Goal: Task Accomplishment & Management: Manage account settings

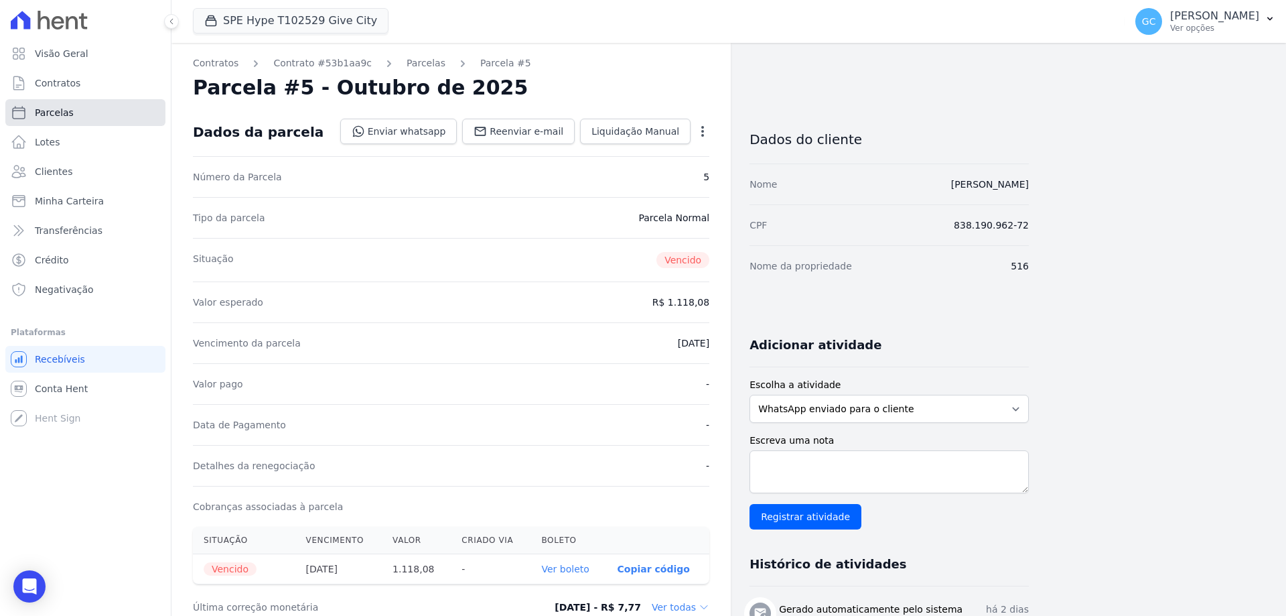
click at [110, 117] on link "Parcelas" at bounding box center [85, 112] width 160 height 27
select select
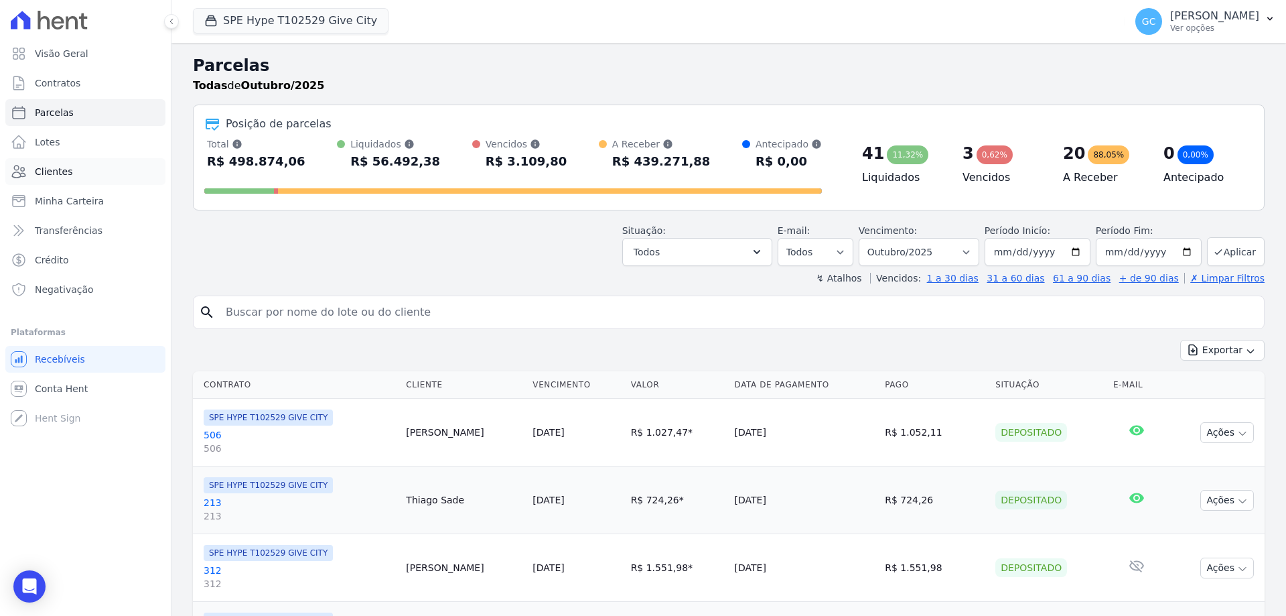
click at [105, 165] on link "Clientes" at bounding box center [85, 171] width 160 height 27
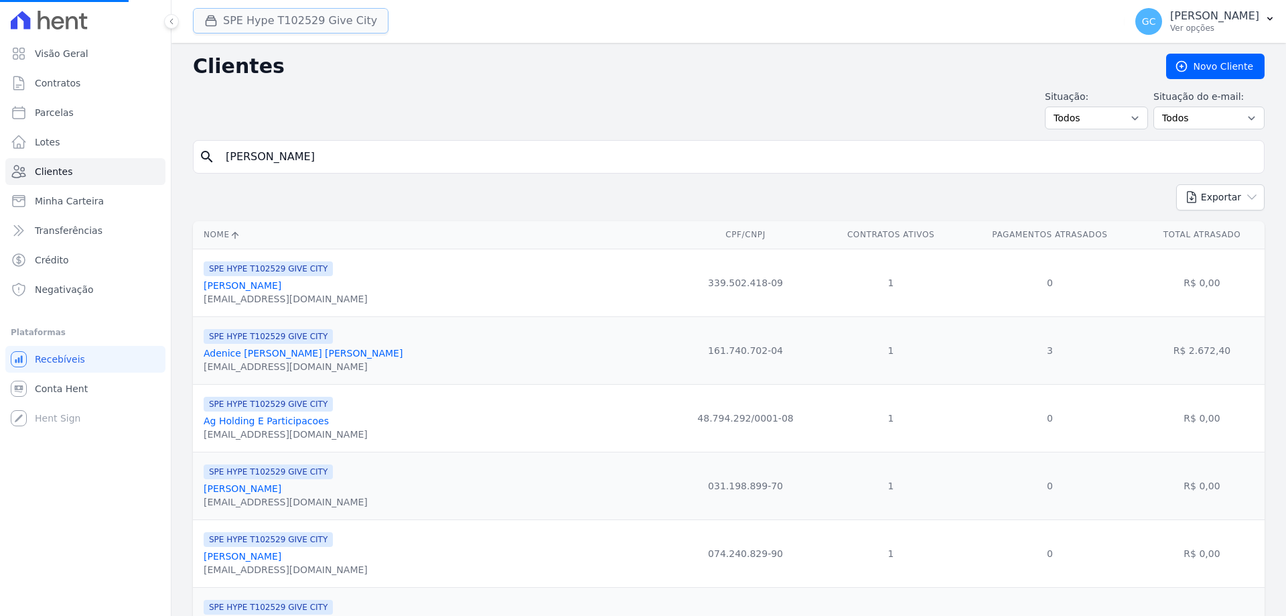
click at [274, 16] on button "SPE Hype T102529 Give City" at bounding box center [291, 20] width 196 height 25
click at [258, 19] on button "SPE Hype T102529 Give City" at bounding box center [291, 20] width 196 height 25
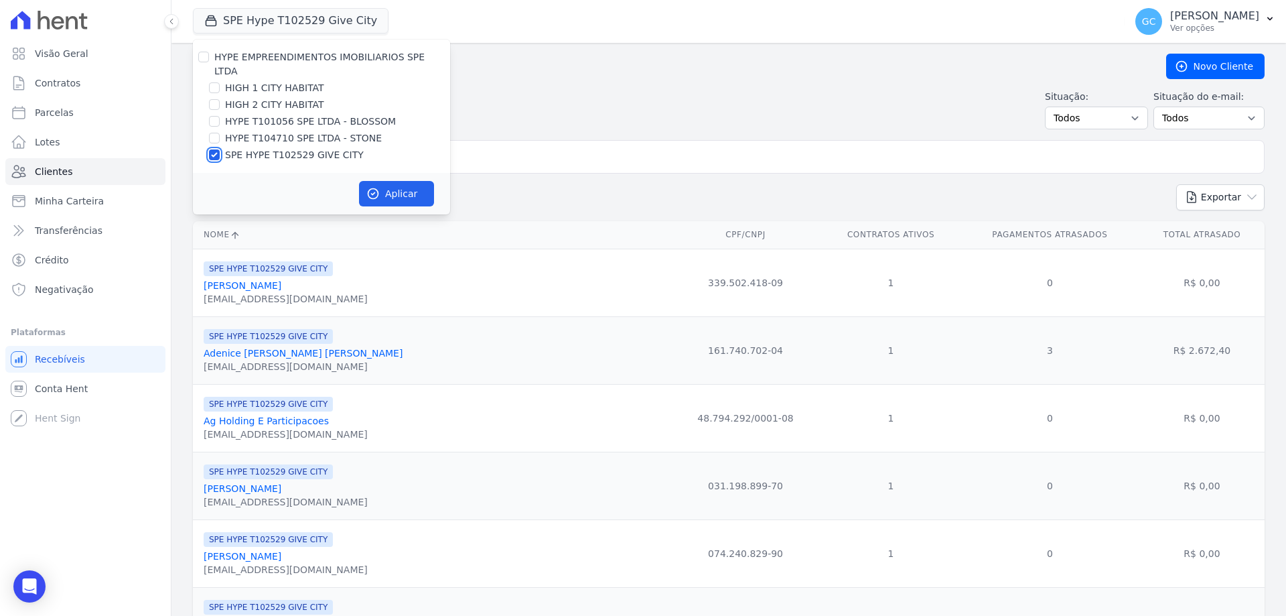
click at [210, 149] on input "SPE HYPE T102529 GIVE CITY" at bounding box center [214, 154] width 11 height 11
checkbox input "false"
click at [215, 99] on input "HIGH 2 CITY HABITAT" at bounding box center [214, 104] width 11 height 11
checkbox input "true"
click at [216, 82] on input "HIGH 1 CITY HABITAT" at bounding box center [214, 87] width 11 height 11
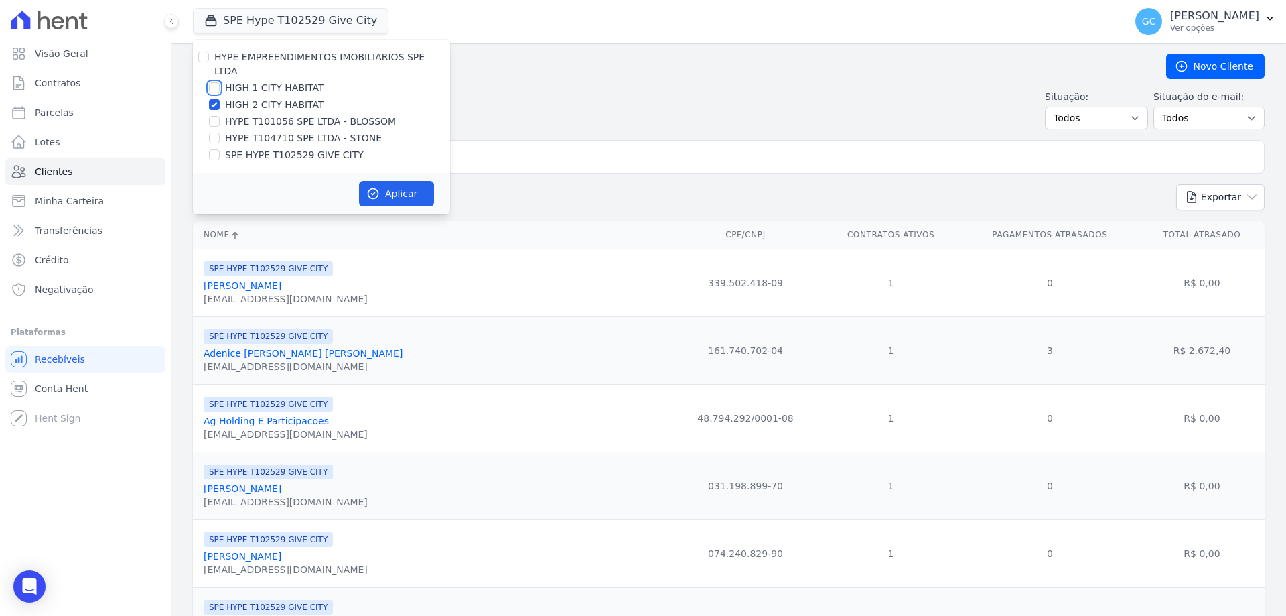
checkbox input "true"
click at [378, 187] on icon "button" at bounding box center [372, 193] width 13 height 13
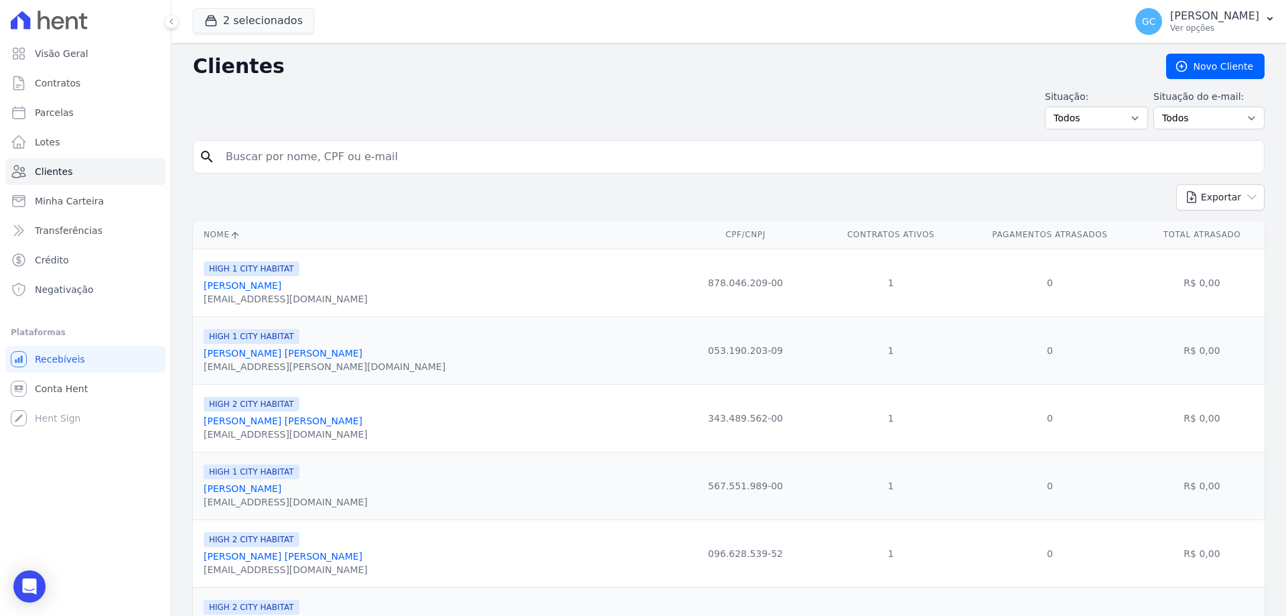
click at [480, 157] on input "search" at bounding box center [738, 156] width 1041 height 27
paste input "[PERSON_NAME]"
type input "[PERSON_NAME]"
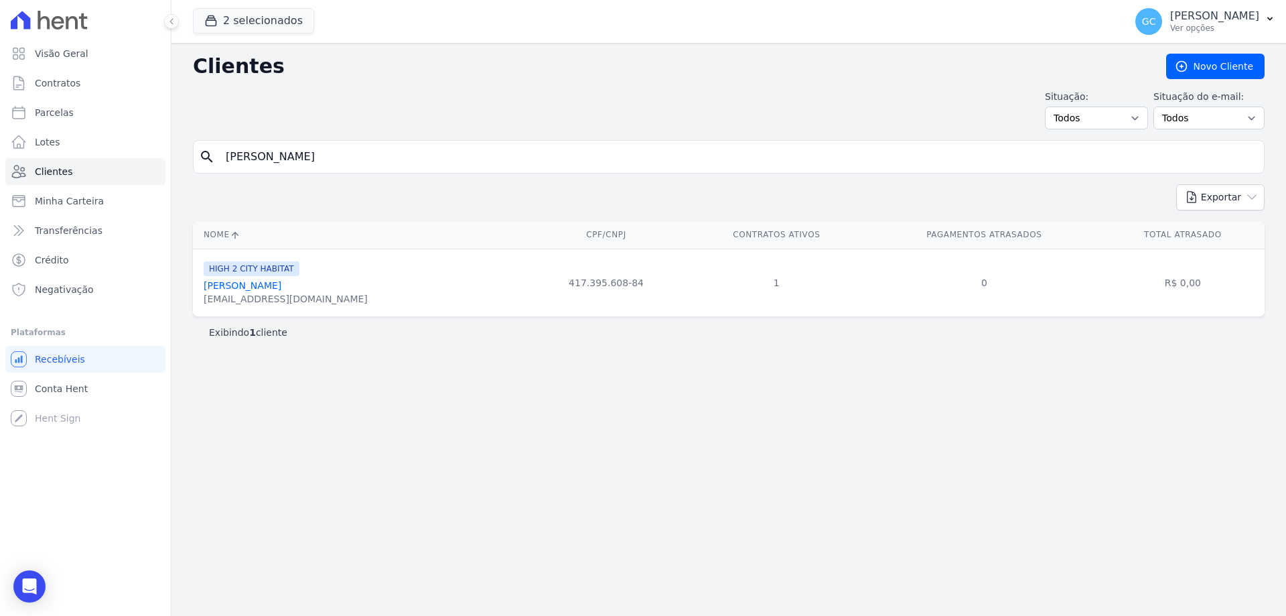
click at [269, 289] on link "[PERSON_NAME]" at bounding box center [243, 285] width 78 height 11
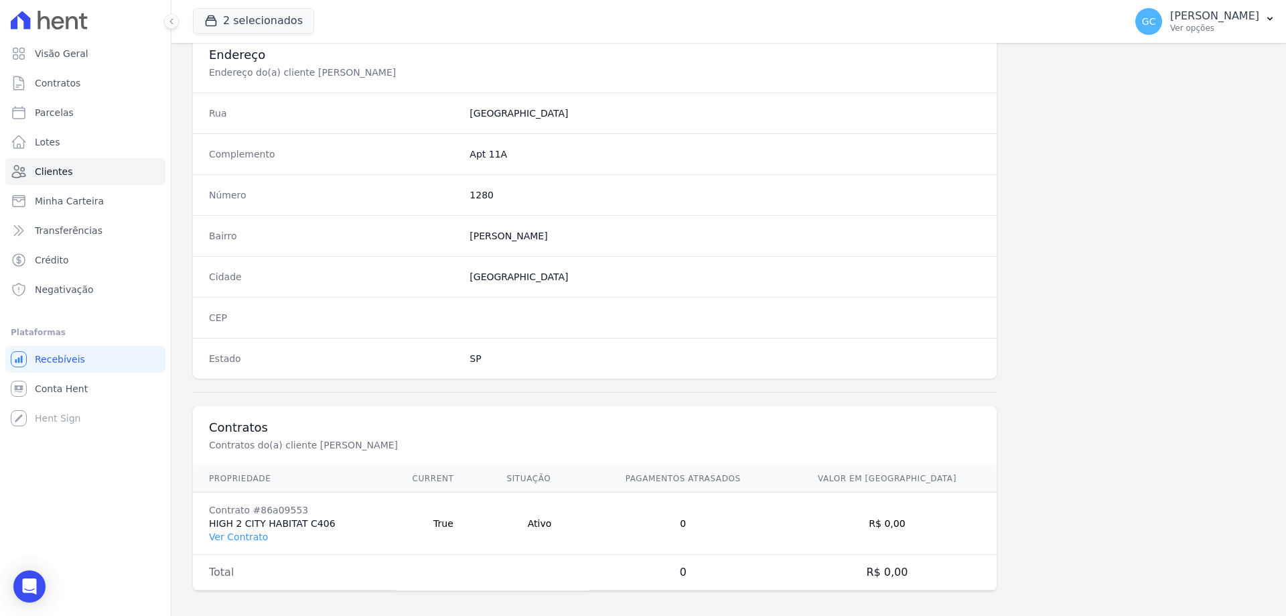
scroll to position [638, 0]
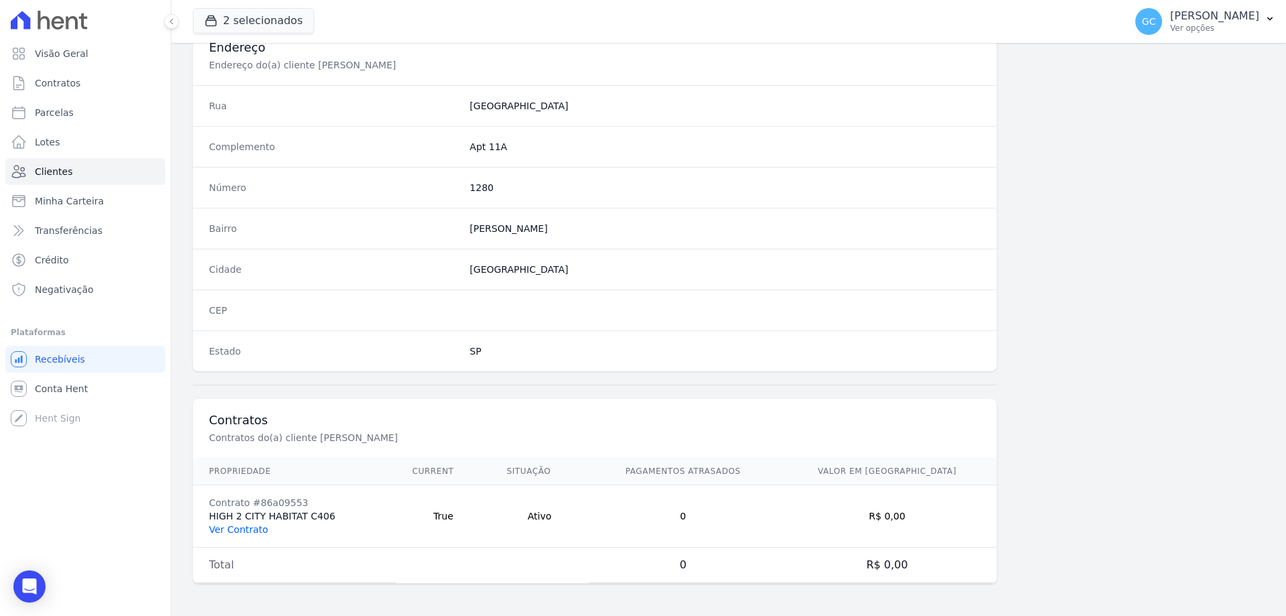
click at [243, 533] on link "Ver Contrato" at bounding box center [238, 529] width 59 height 11
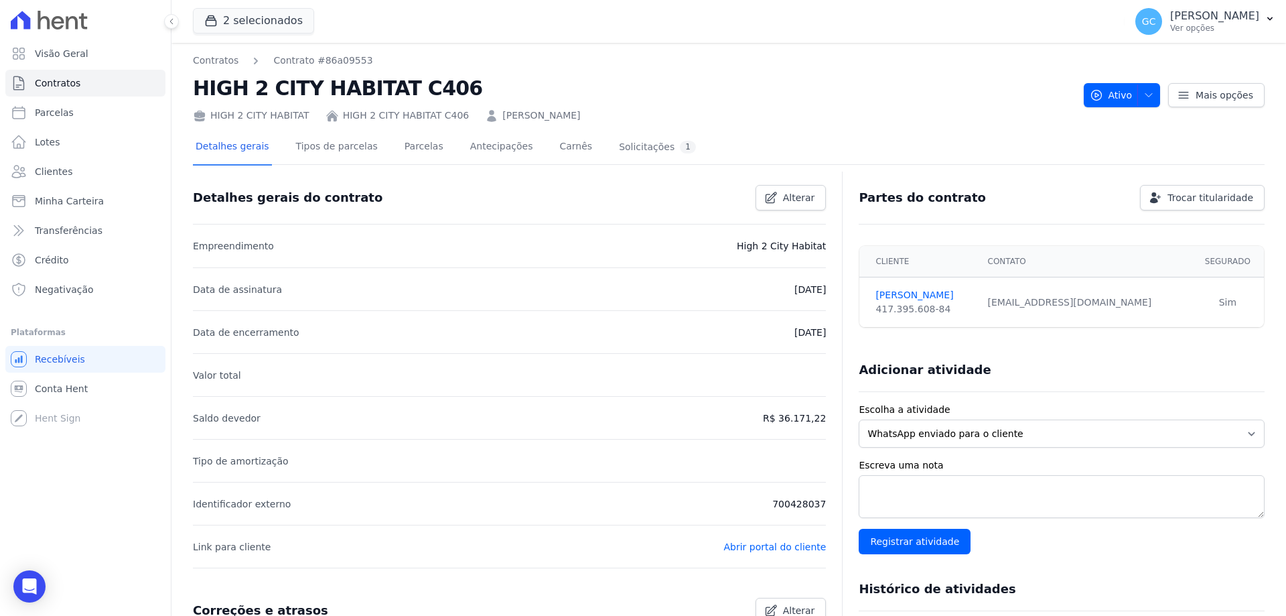
scroll to position [4, 0]
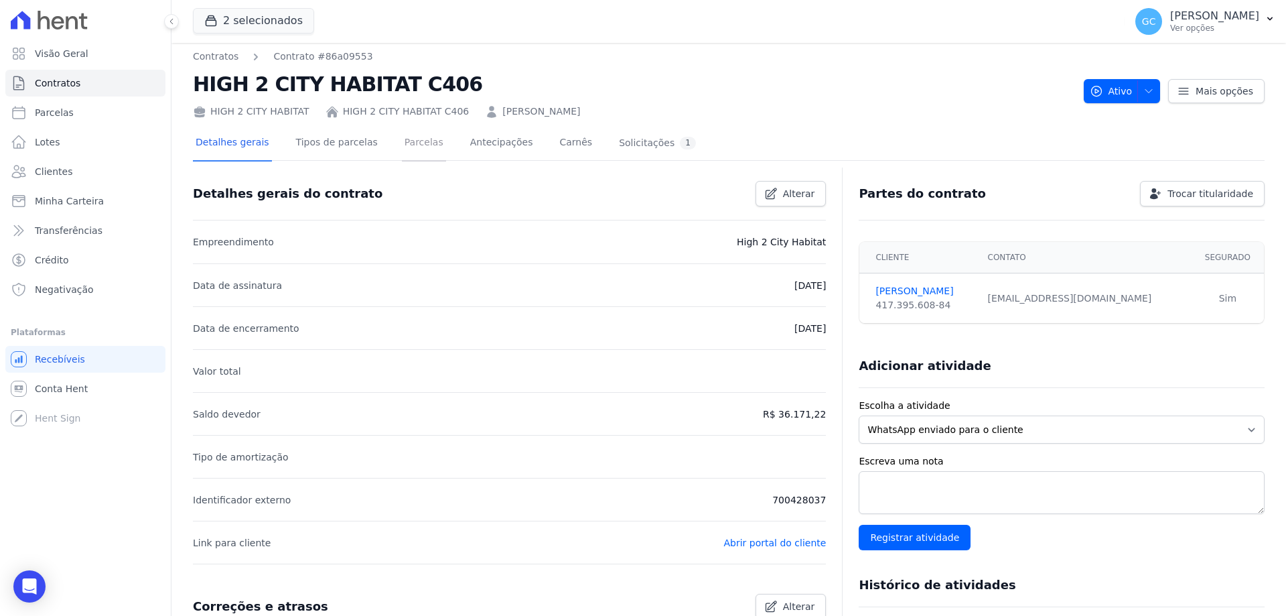
click at [414, 137] on link "Parcelas" at bounding box center [424, 144] width 44 height 36
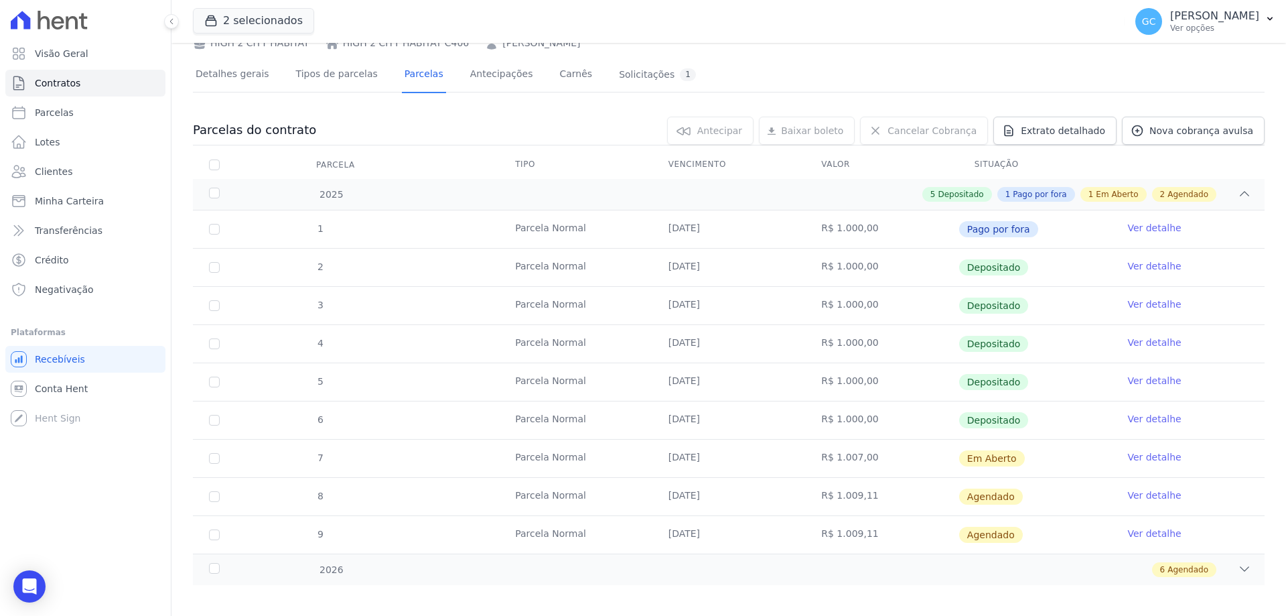
scroll to position [82, 0]
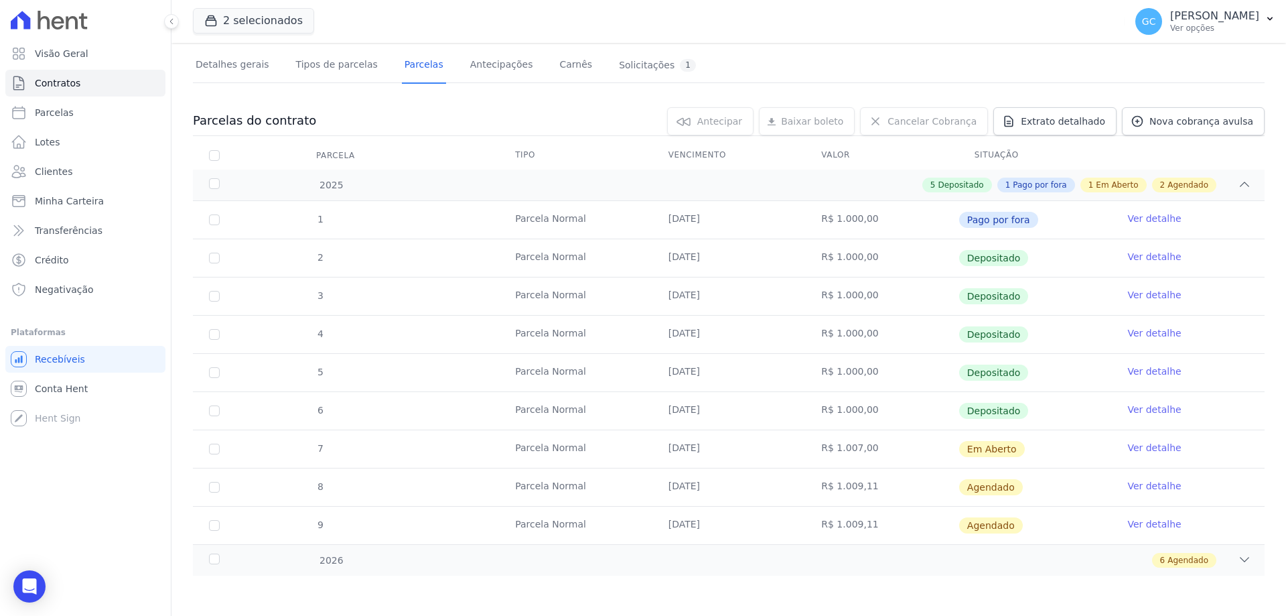
click at [1152, 446] on link "Ver detalhe" at bounding box center [1154, 447] width 54 height 13
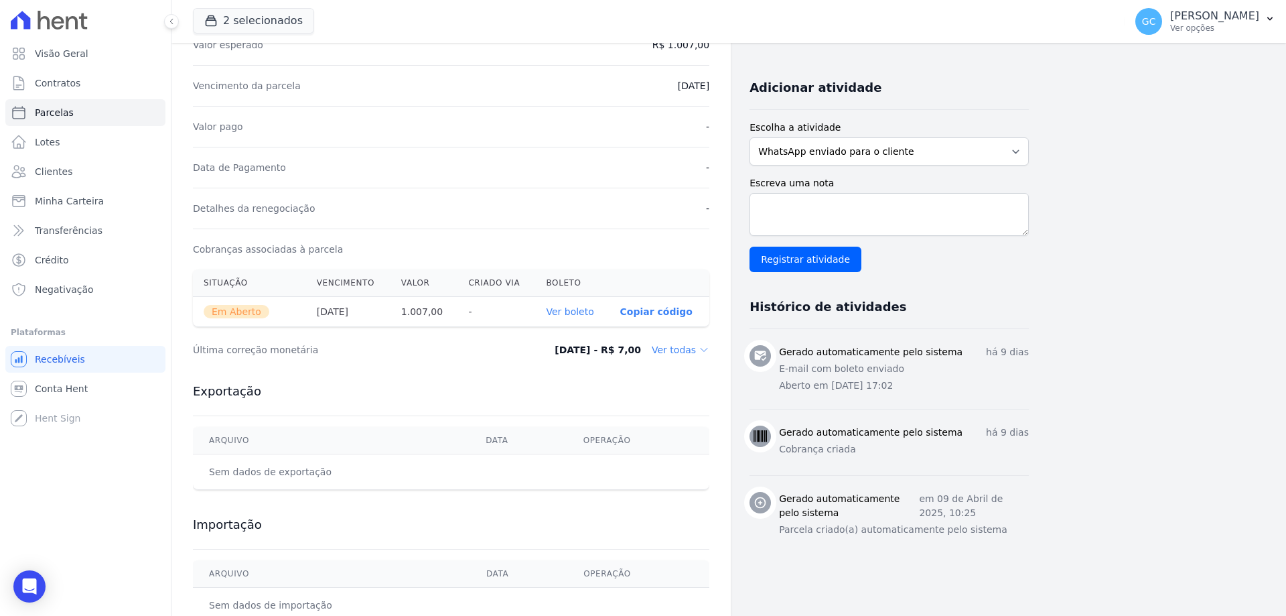
scroll to position [302, 0]
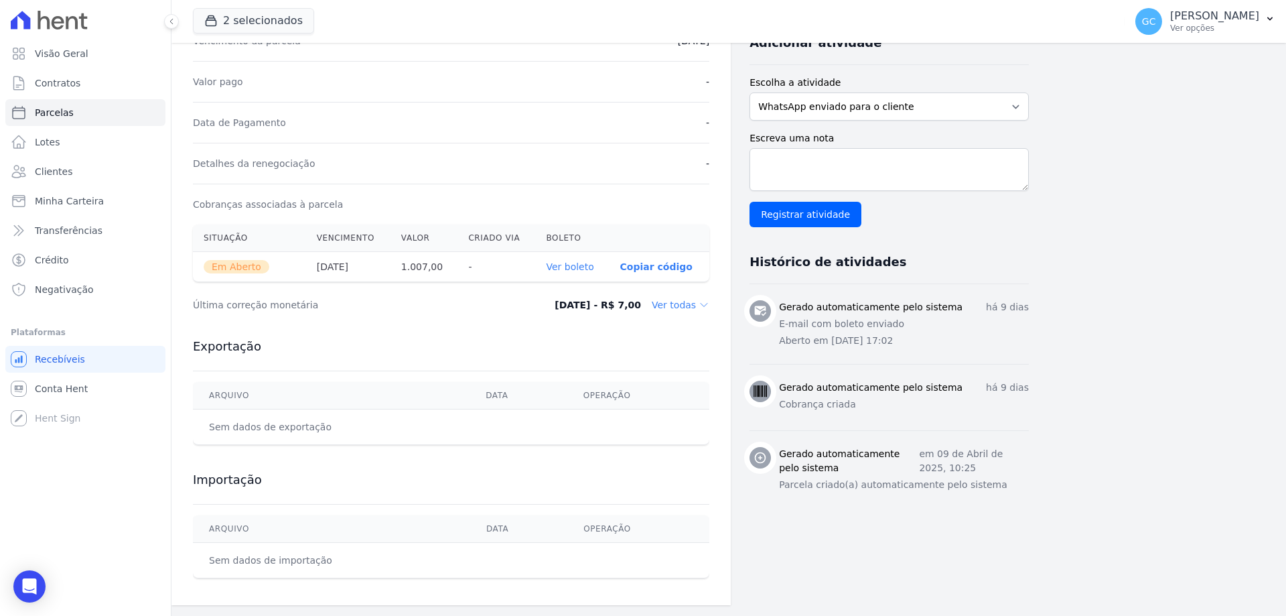
click at [581, 266] on link "Ver boleto" at bounding box center [570, 266] width 48 height 11
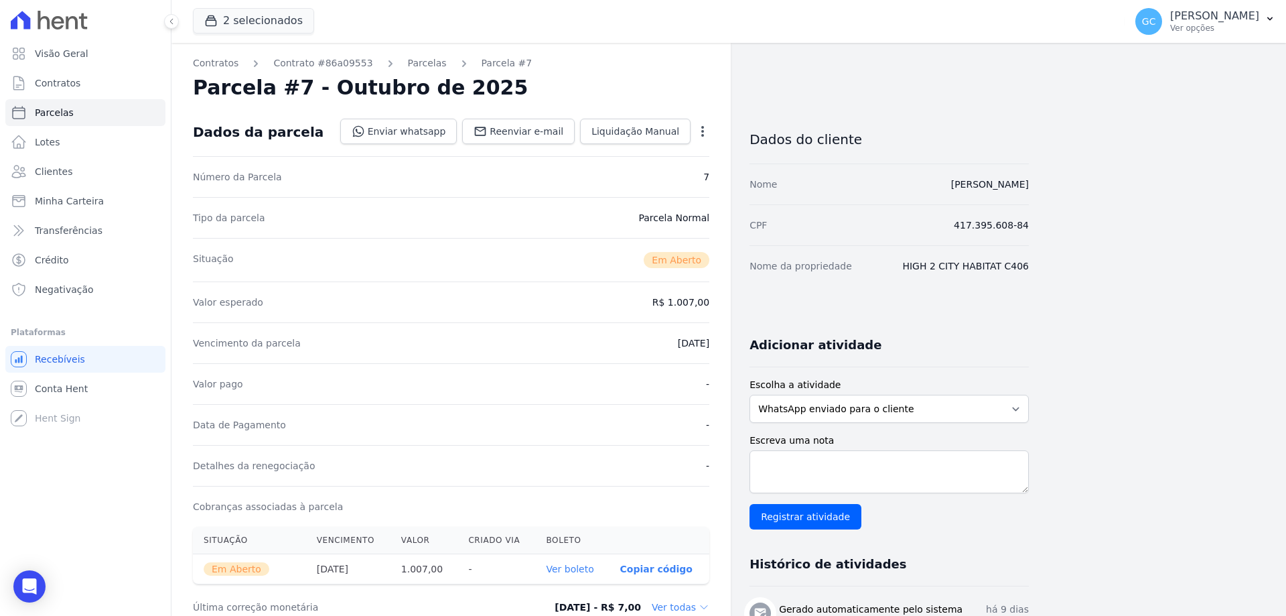
click at [702, 136] on icon "button" at bounding box center [702, 131] width 3 height 11
click at [634, 178] on link "Cancelar Cobrança" at bounding box center [645, 173] width 118 height 24
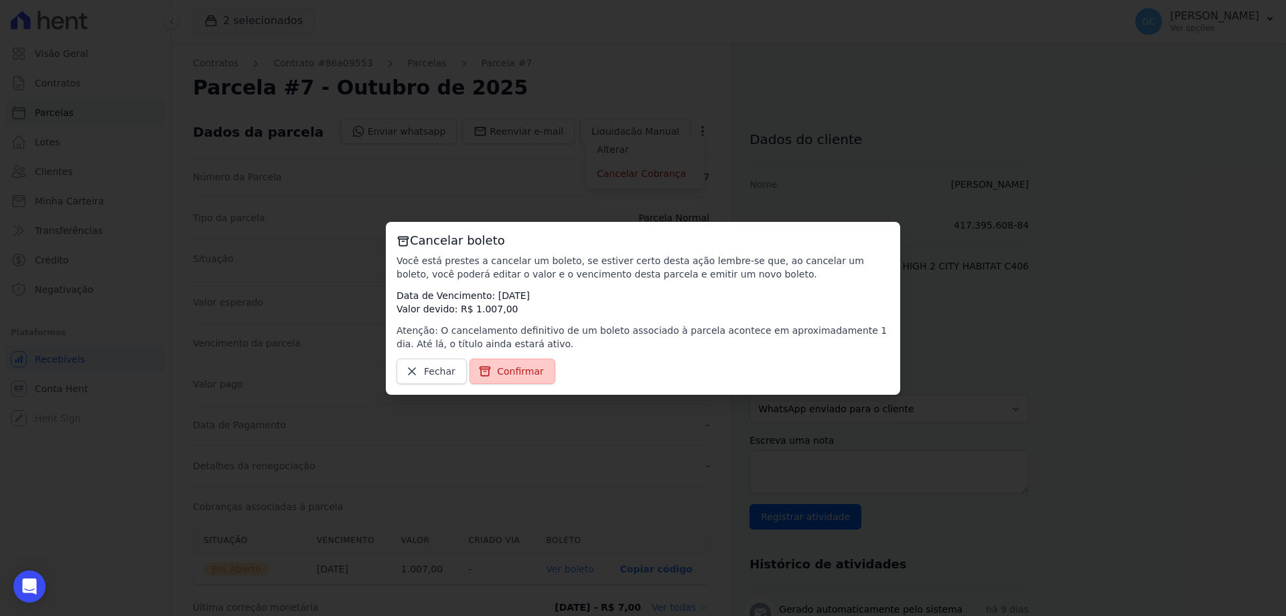
click at [498, 366] on span "Confirmar" at bounding box center [520, 370] width 47 height 13
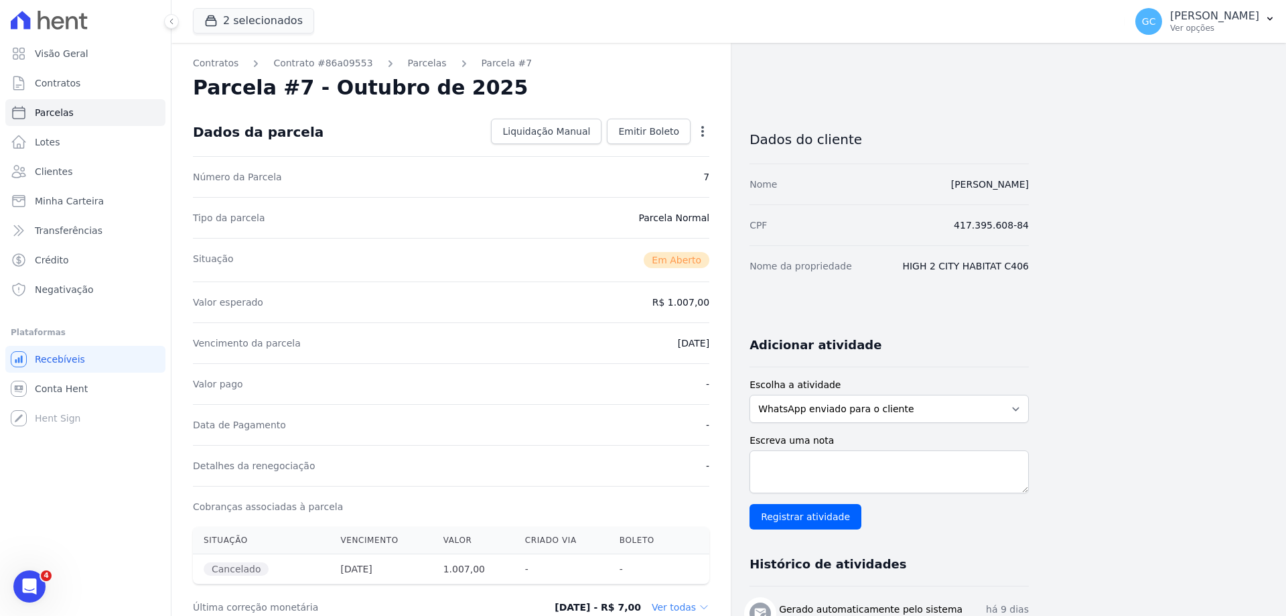
click at [709, 132] on icon "button" at bounding box center [702, 131] width 13 height 13
drag, startPoint x: 661, startPoint y: 167, endPoint x: 648, endPoint y: 155, distance: 18.5
click at [648, 155] on div "Dados da parcela Liquidação Manual Liquidação Manual Data de Pagamento 2025-10-…" at bounding box center [451, 346] width 516 height 476
click at [648, 155] on div "Dados da parcela Liquidação Manual Liquidação Manual Data de Pagamento 2025-10-…" at bounding box center [451, 132] width 516 height 48
click at [705, 131] on icon "button" at bounding box center [702, 131] width 13 height 13
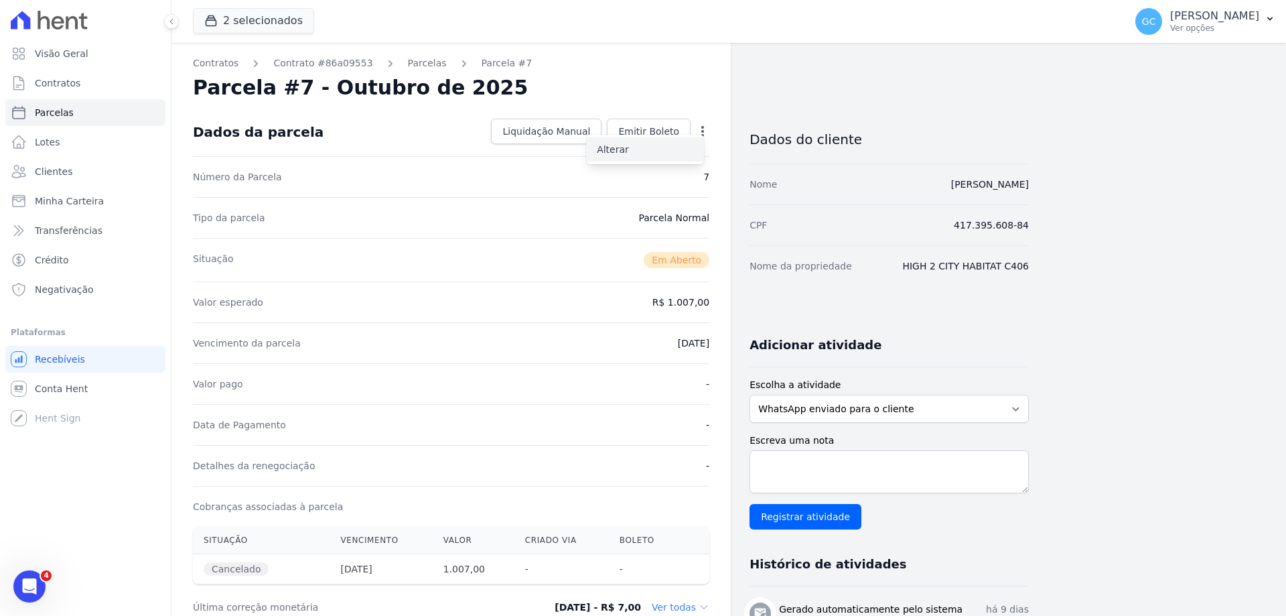
click at [644, 153] on link "Alterar" at bounding box center [645, 149] width 118 height 24
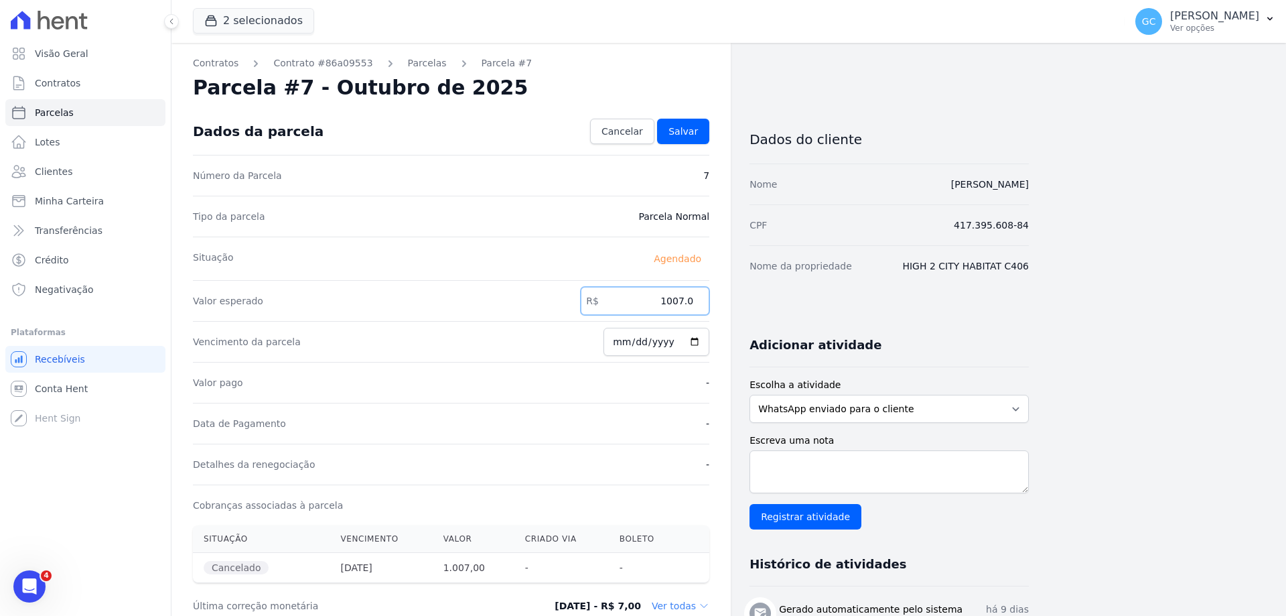
drag, startPoint x: 652, startPoint y: 299, endPoint x: 729, endPoint y: 303, distance: 76.5
click at [729, 303] on div "Contratos Contrato #86a09553 Parcelas Parcela #7 Parcela #7 - Outubro de 2025 C…" at bounding box center [450, 474] width 559 height 863
type input "1000.00"
click at [687, 133] on span "Salvar" at bounding box center [682, 131] width 29 height 13
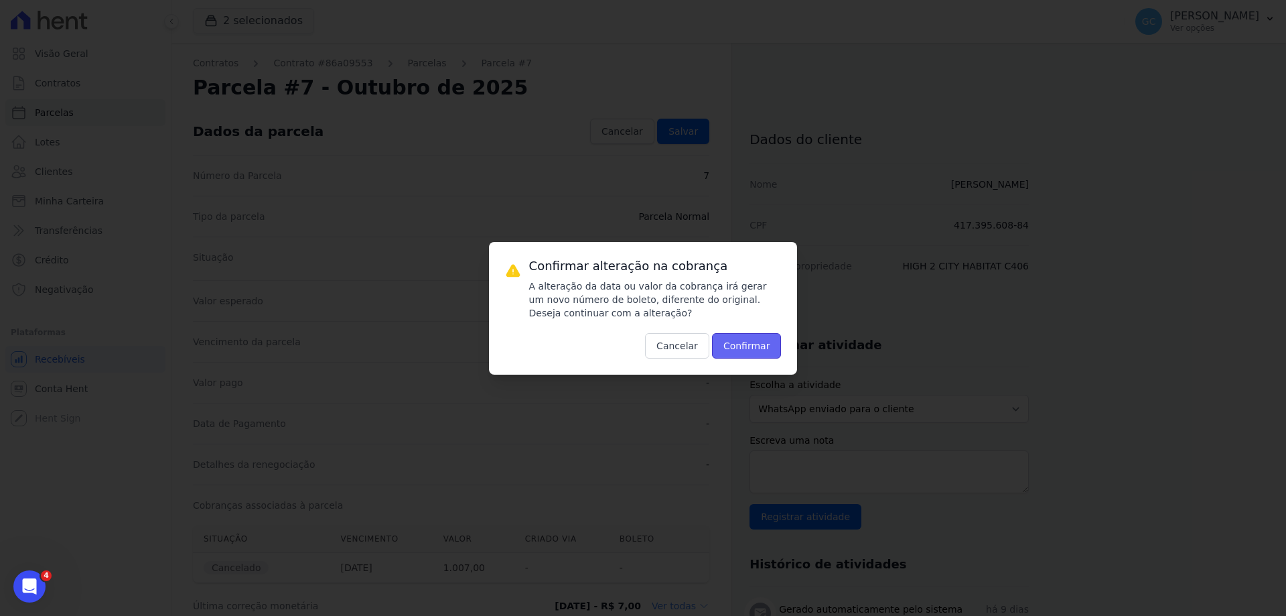
click at [754, 346] on button "Confirmar" at bounding box center [747, 345] width 70 height 25
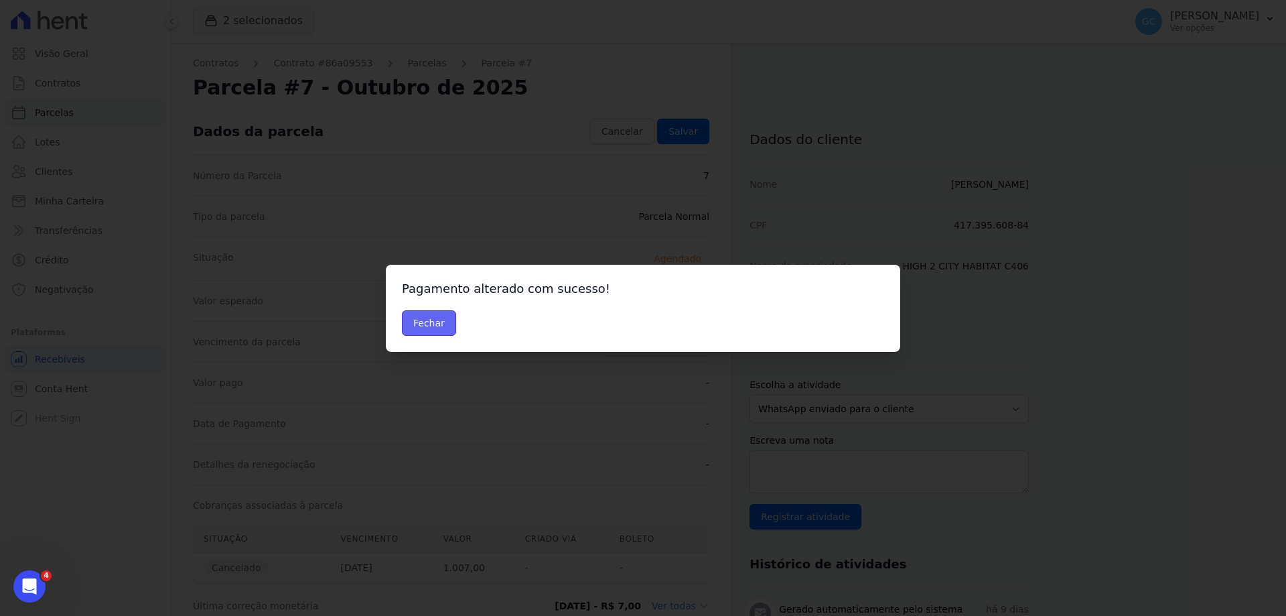
click at [423, 317] on button "Fechar" at bounding box center [429, 322] width 54 height 25
click at [429, 328] on button "Fechar" at bounding box center [429, 322] width 54 height 25
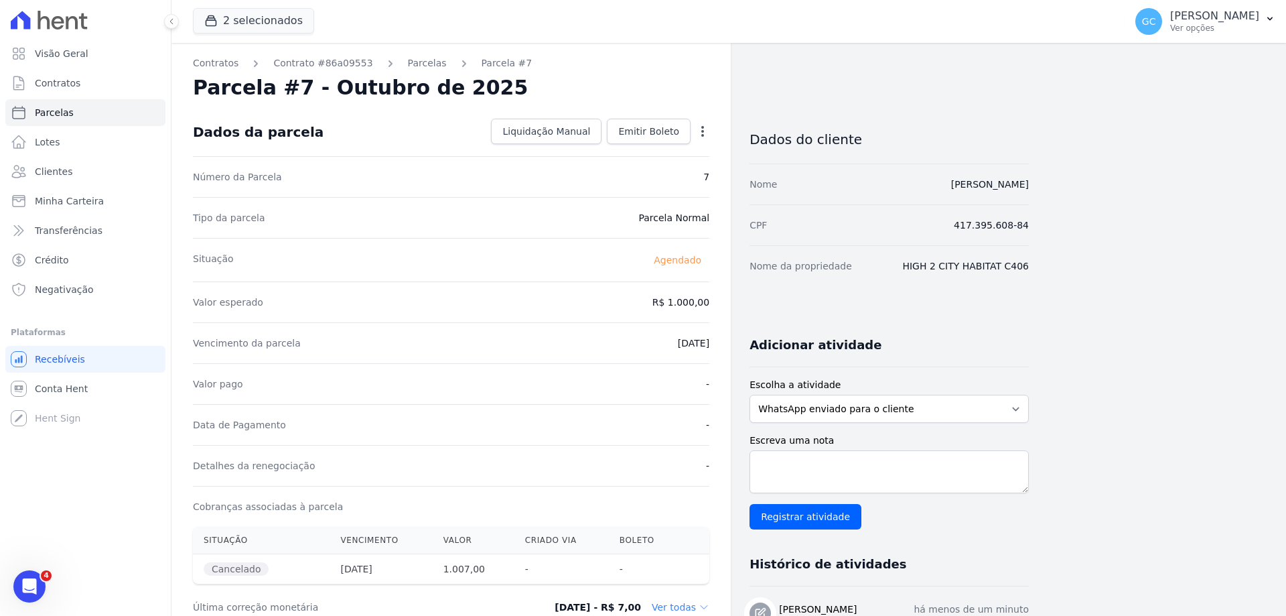
click at [449, 296] on div "Valor esperado R$ 1.000,00" at bounding box center [451, 301] width 516 height 41
click at [661, 135] on span "Emitir Boleto" at bounding box center [648, 131] width 61 height 13
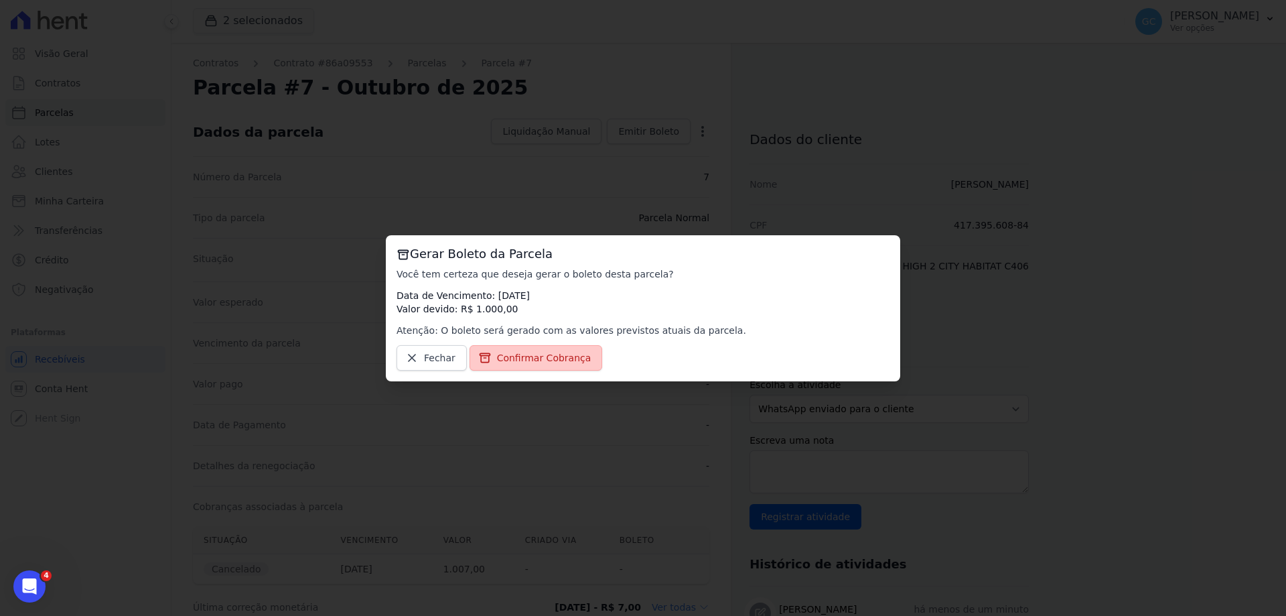
click at [543, 363] on span "Confirmar Cobrança" at bounding box center [544, 357] width 94 height 13
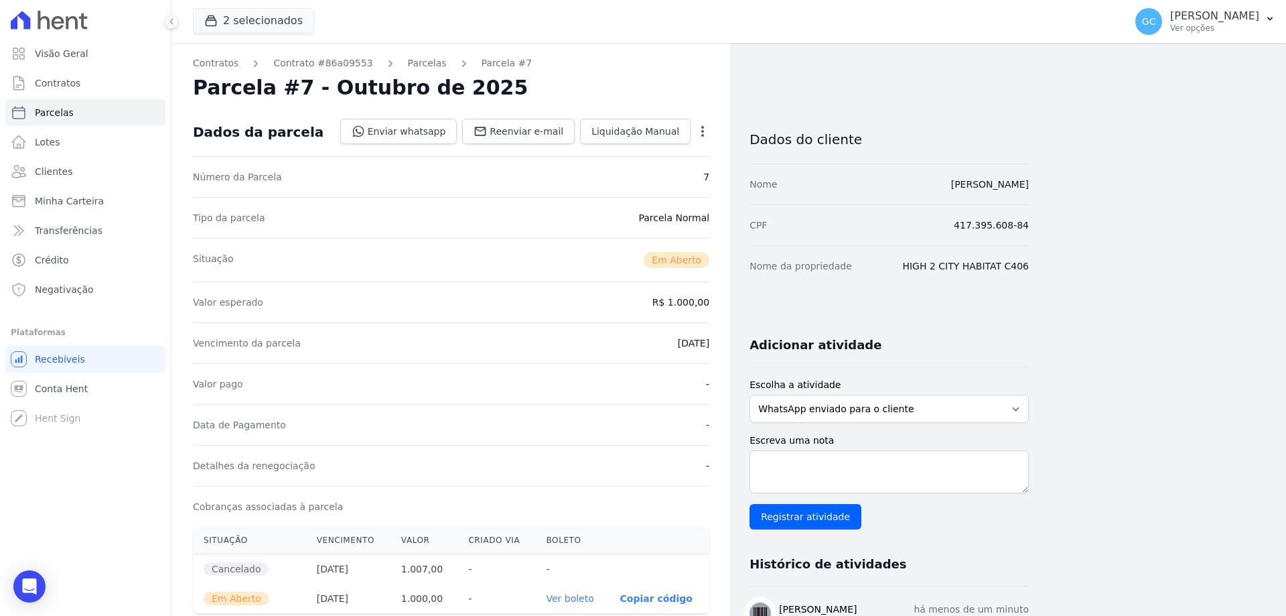
click at [587, 600] on link "Ver boleto" at bounding box center [570, 598] width 48 height 11
